Goal: Entertainment & Leisure: Consume media (video, audio)

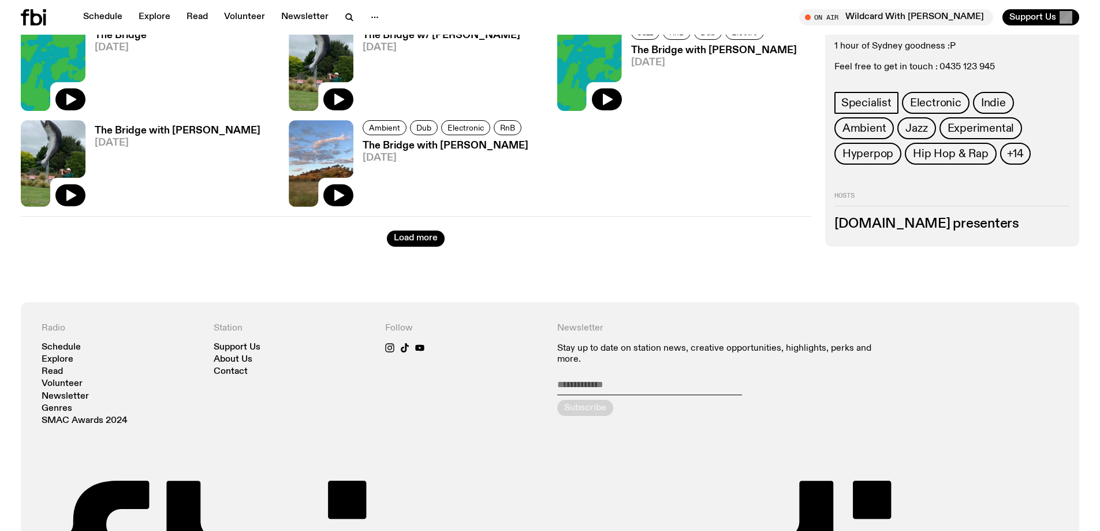
scroll to position [1608, 0]
click at [389, 240] on button "Load more" at bounding box center [416, 239] width 58 height 16
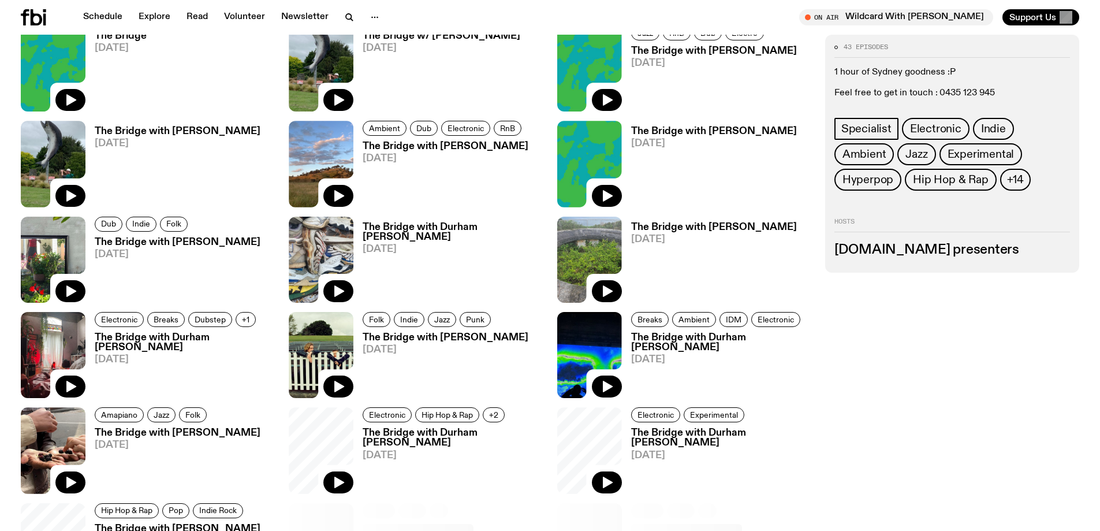
scroll to position [1666, 0]
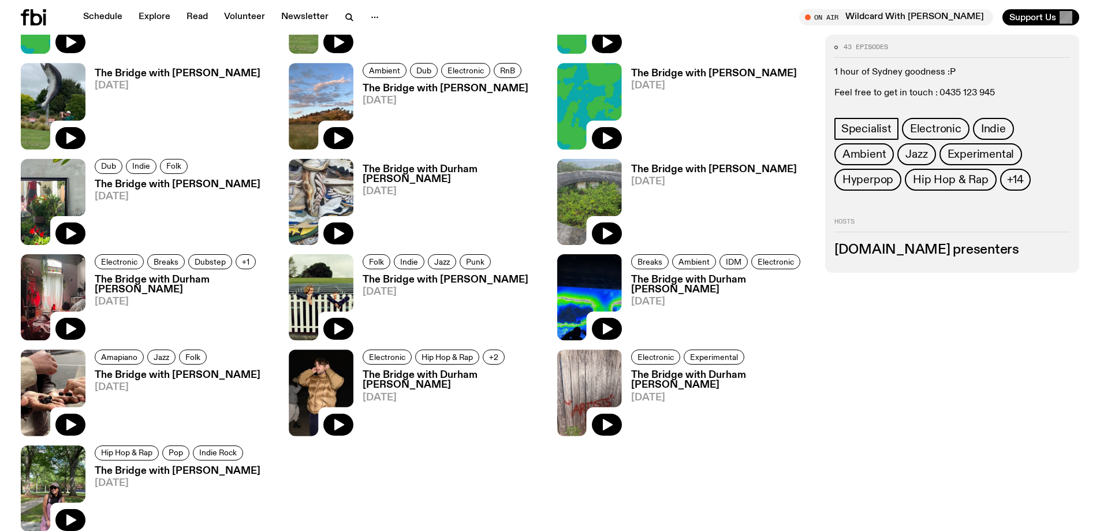
click at [883, 254] on h3 "[DOMAIN_NAME] presenters" at bounding box center [952, 250] width 236 height 13
click at [880, 259] on div "43 episodes 1 hour of Sydney goodness :P Feel free to get in touch : 0435 123 9…" at bounding box center [952, 154] width 254 height 238
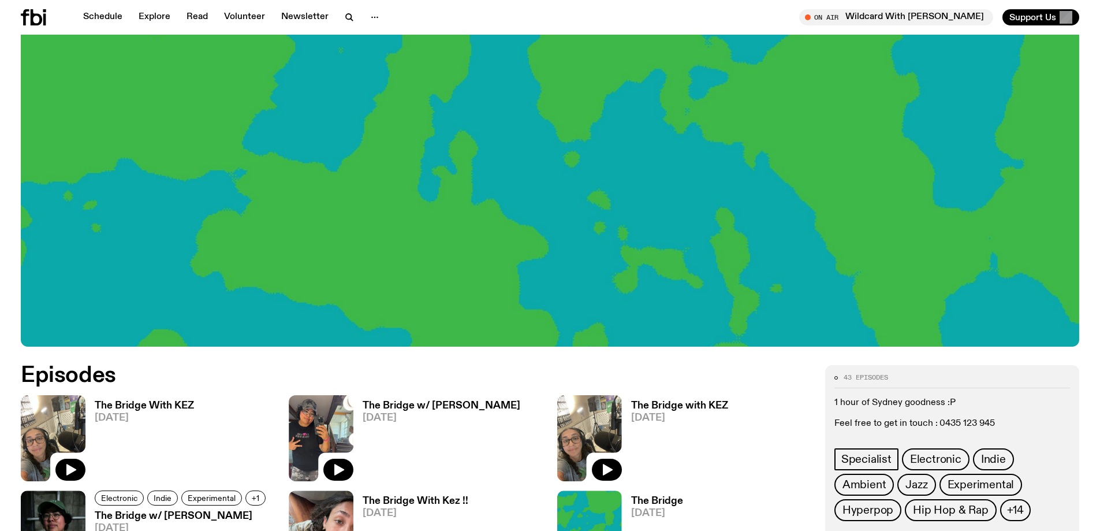
scroll to position [684, 0]
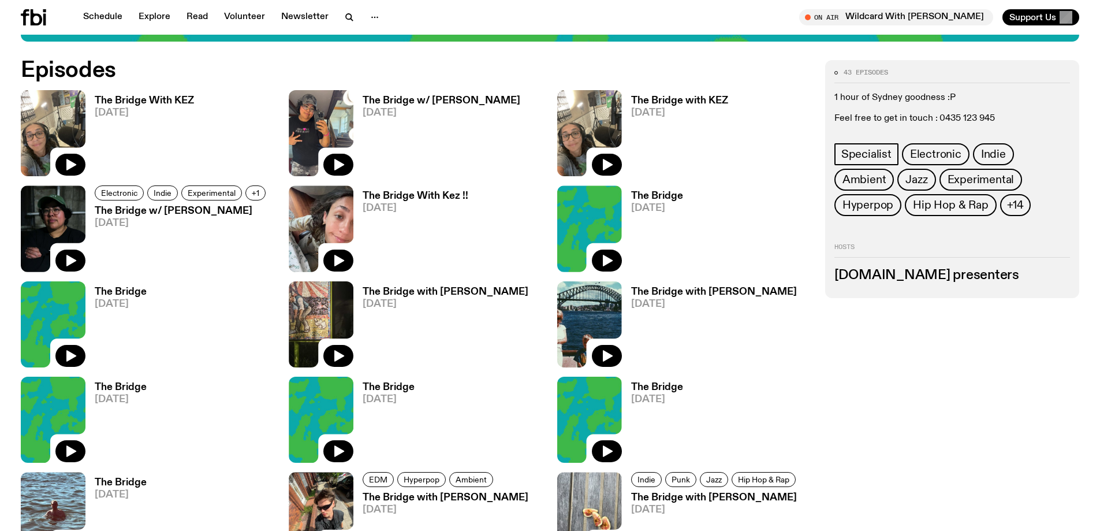
click at [872, 272] on h3 "[DOMAIN_NAME] presenters" at bounding box center [952, 275] width 236 height 13
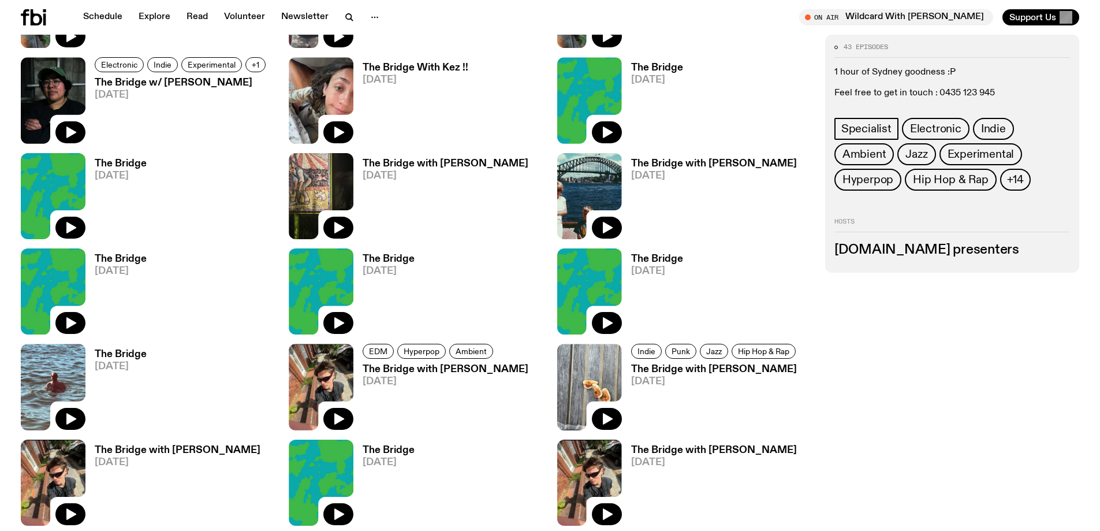
scroll to position [812, 0]
click at [664, 255] on h3 "The Bridge" at bounding box center [657, 260] width 52 height 10
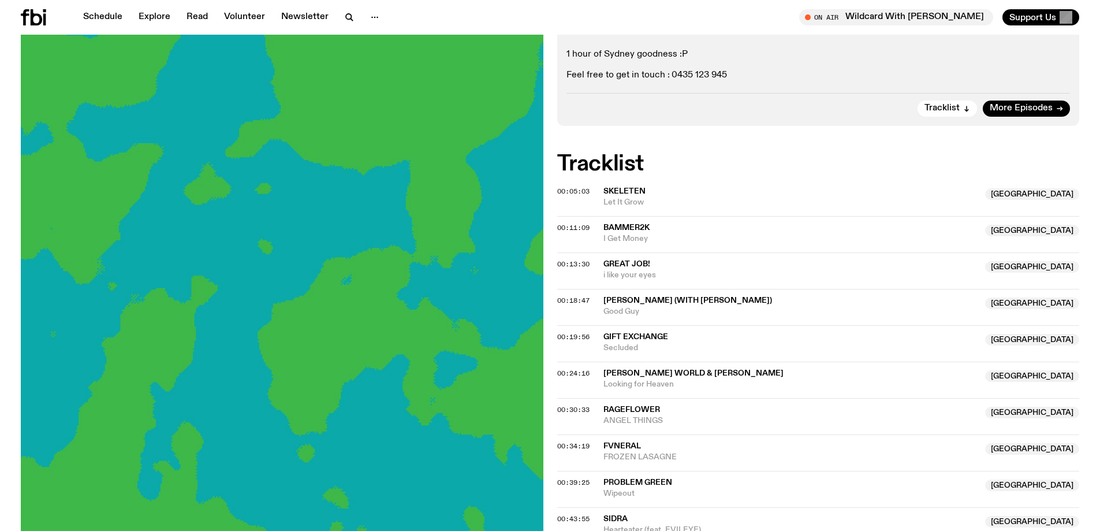
scroll to position [201, 0]
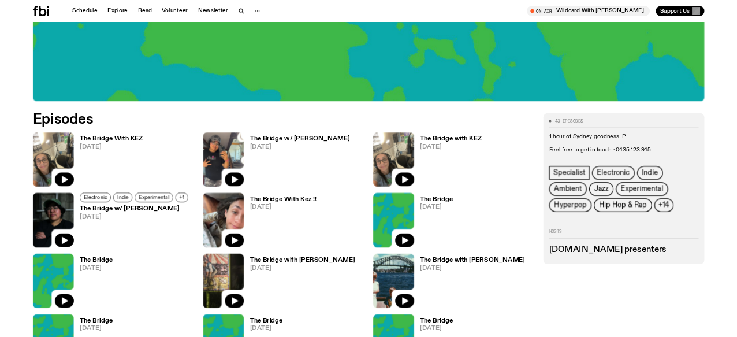
scroll to position [465, 0]
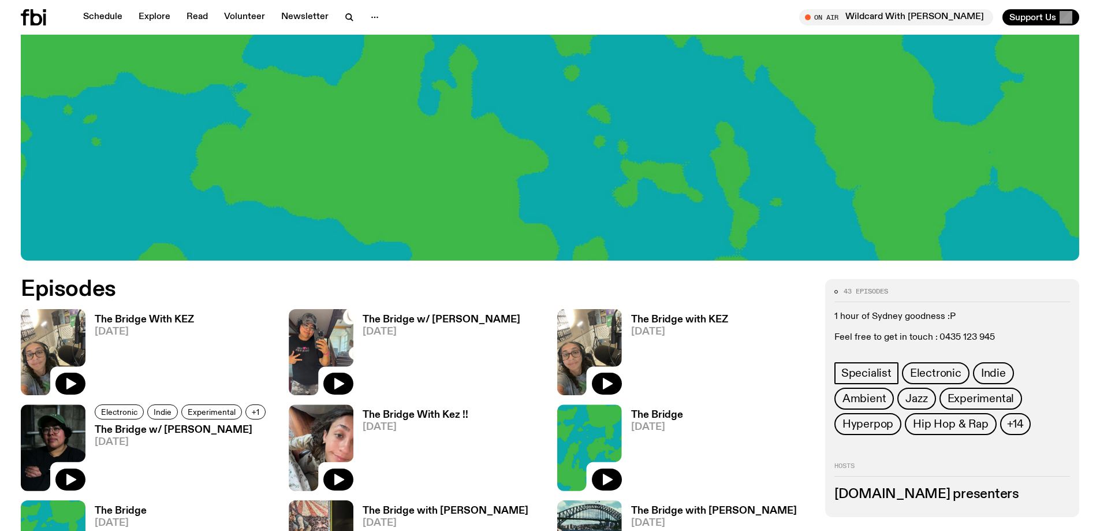
click at [208, 287] on h2 "Episodes" at bounding box center [371, 289] width 701 height 21
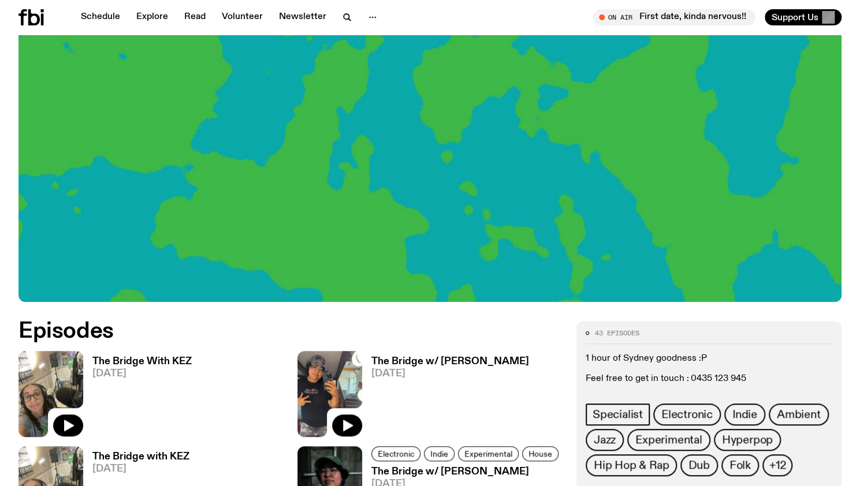
scroll to position [294, 0]
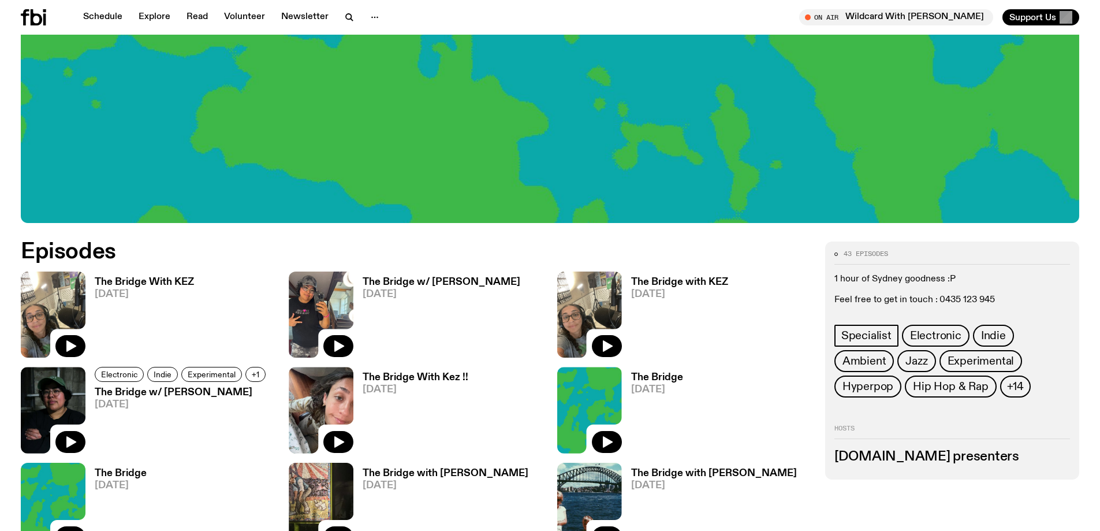
scroll to position [523, 0]
